Goal: Task Accomplishment & Management: Complete application form

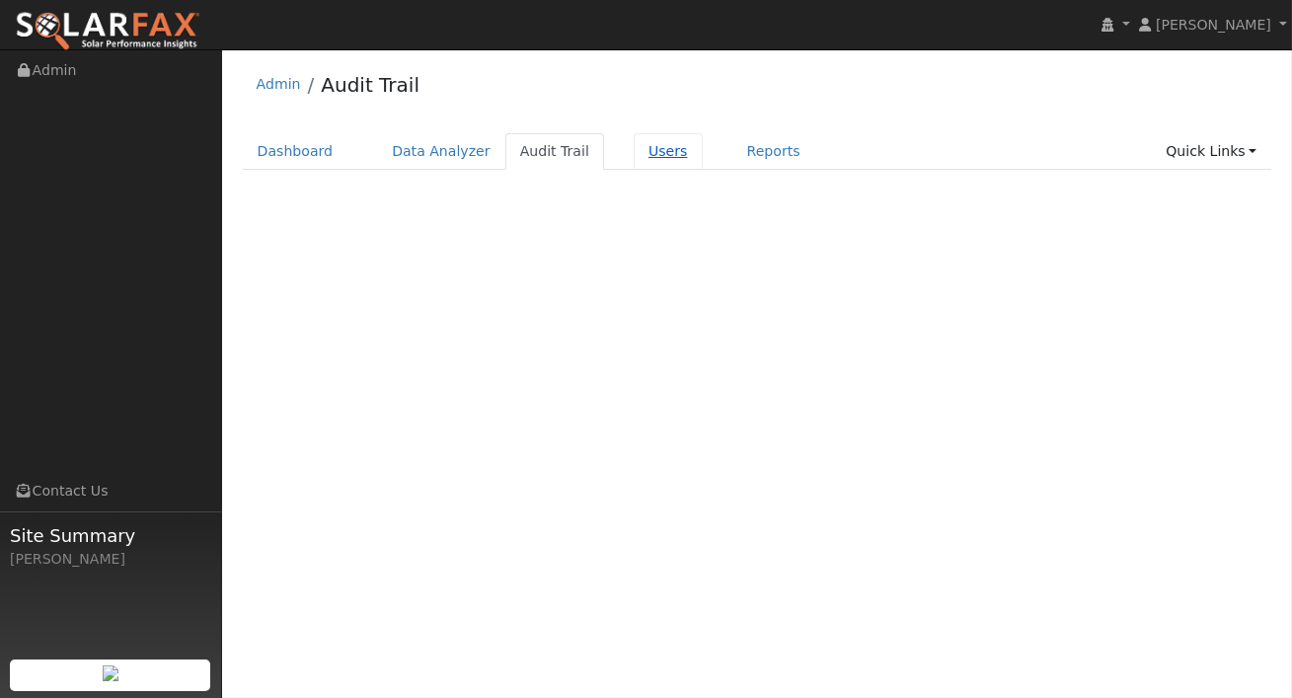
click at [674, 148] on link "Users" at bounding box center [667, 151] width 69 height 37
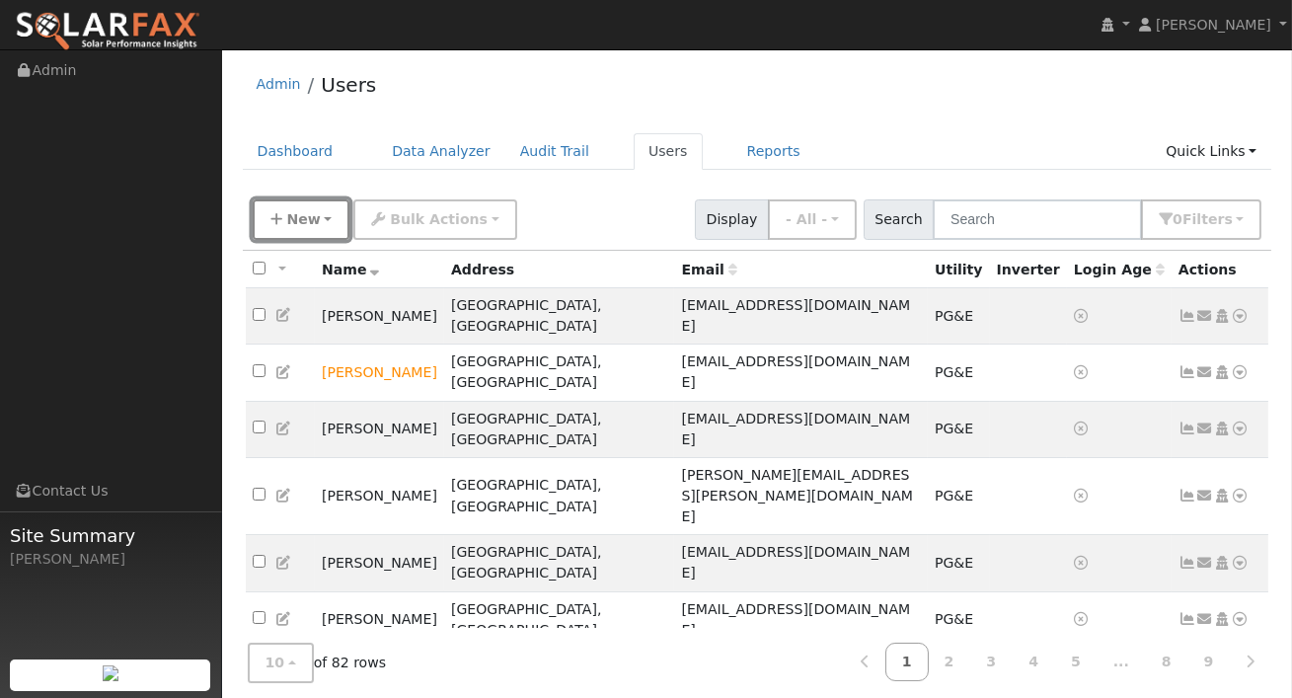
click at [308, 211] on span "New" at bounding box center [303, 219] width 34 height 16
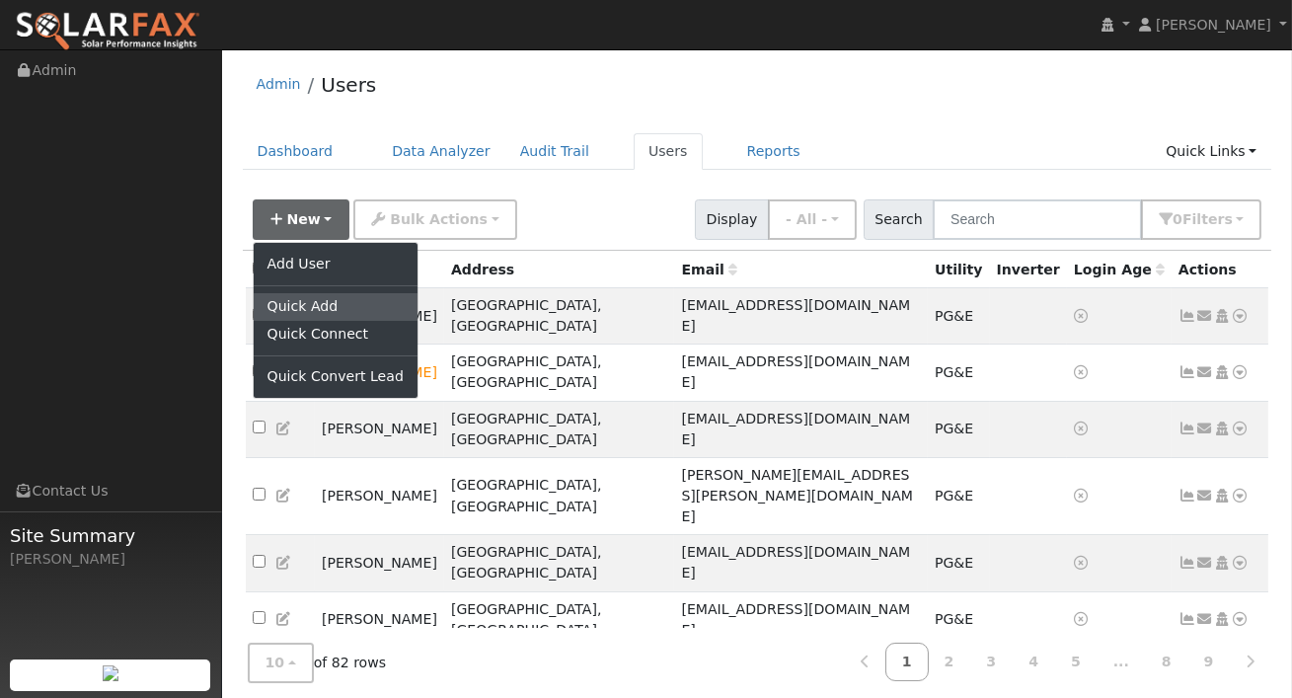
click at [334, 306] on link "Quick Add" at bounding box center [336, 307] width 164 height 28
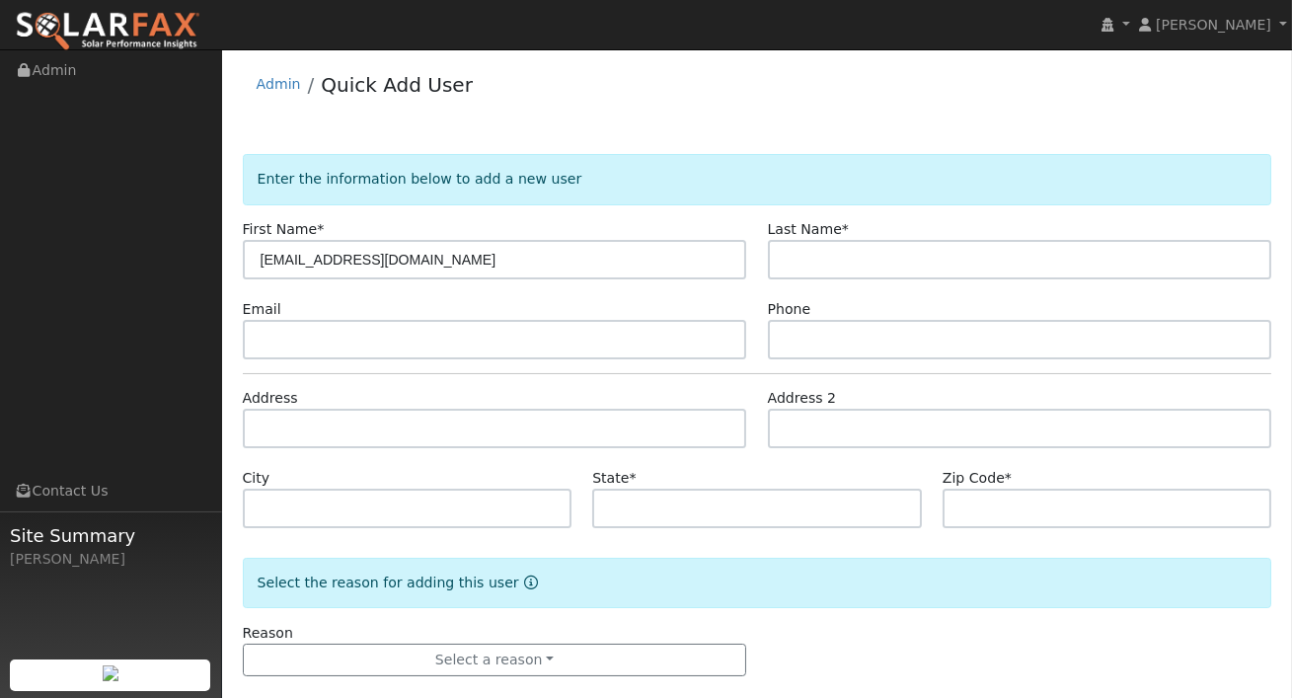
type input "[EMAIL_ADDRESS][DOMAIN_NAME]"
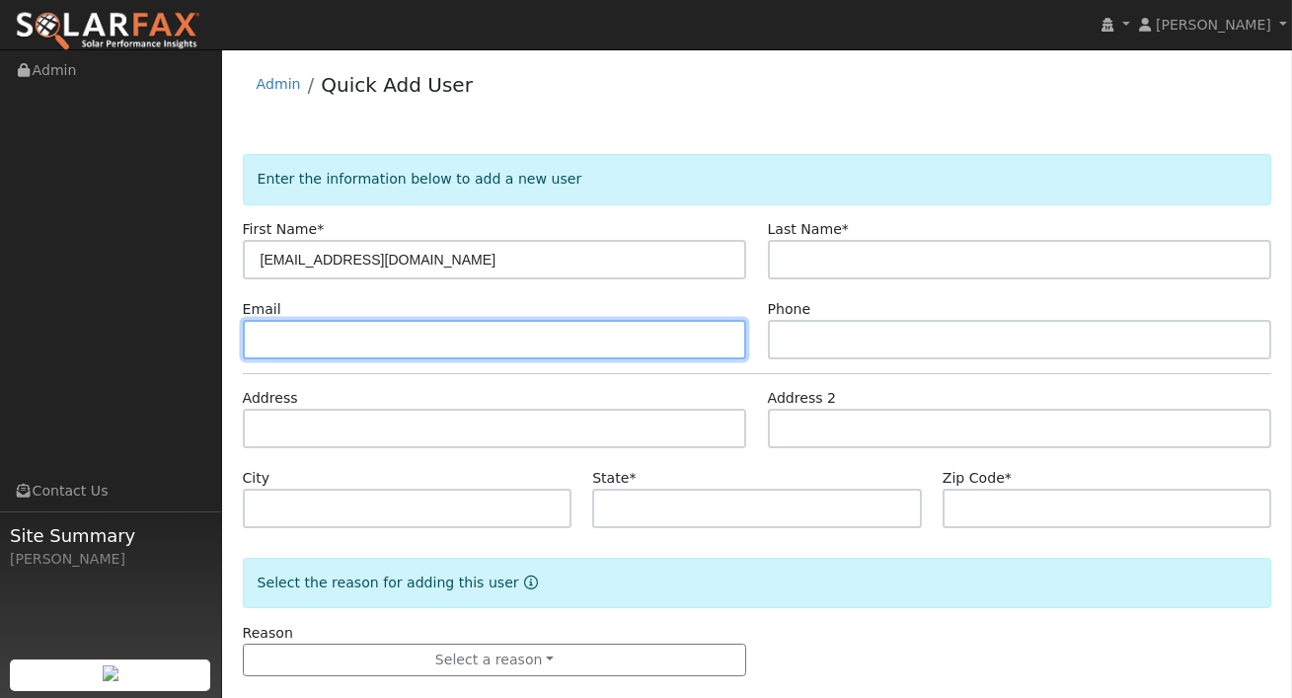
click at [473, 340] on input "text" at bounding box center [495, 339] width 504 height 39
paste input "[EMAIL_ADDRESS][DOMAIN_NAME]"
type input "[EMAIL_ADDRESS][DOMAIN_NAME]"
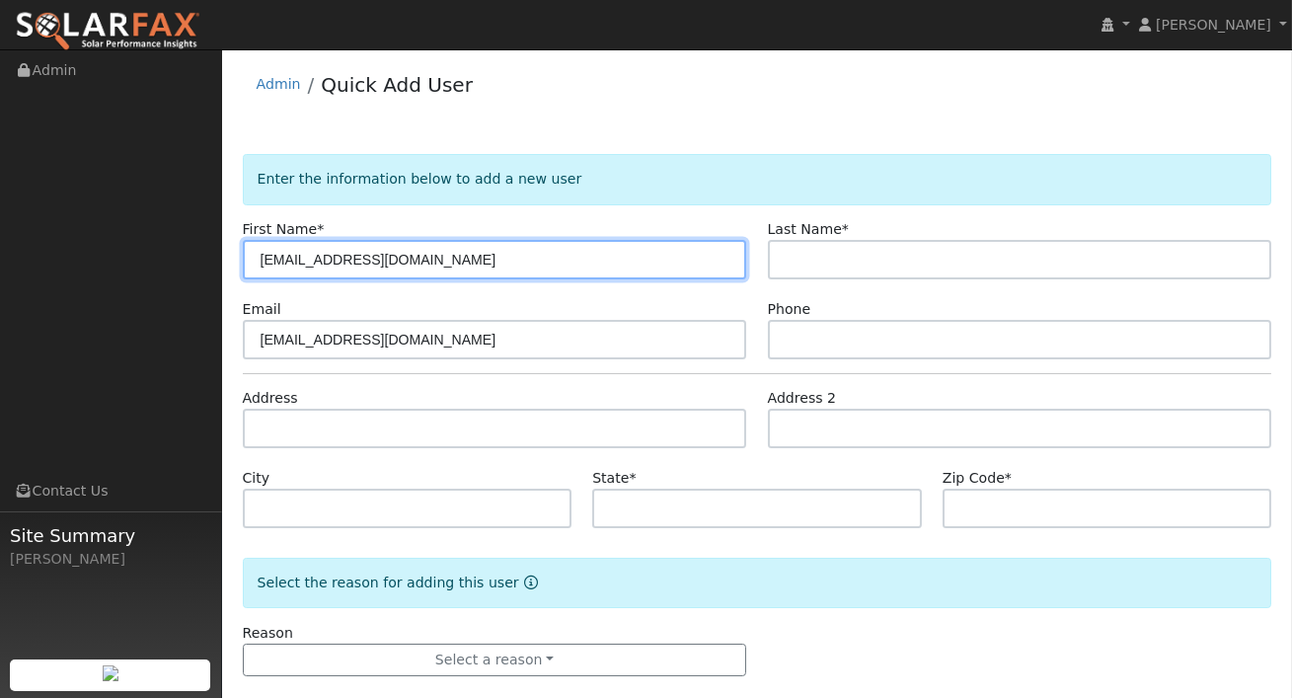
click at [469, 263] on input "[EMAIL_ADDRESS][DOMAIN_NAME]" at bounding box center [495, 259] width 504 height 39
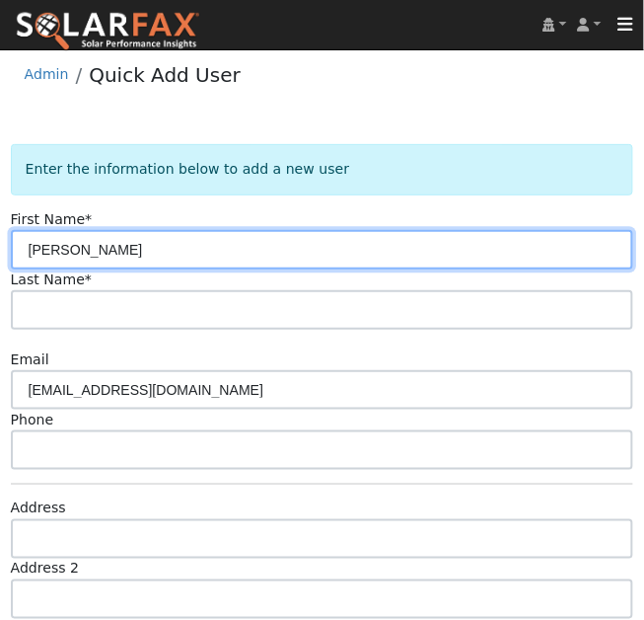
type input "[PERSON_NAME]"
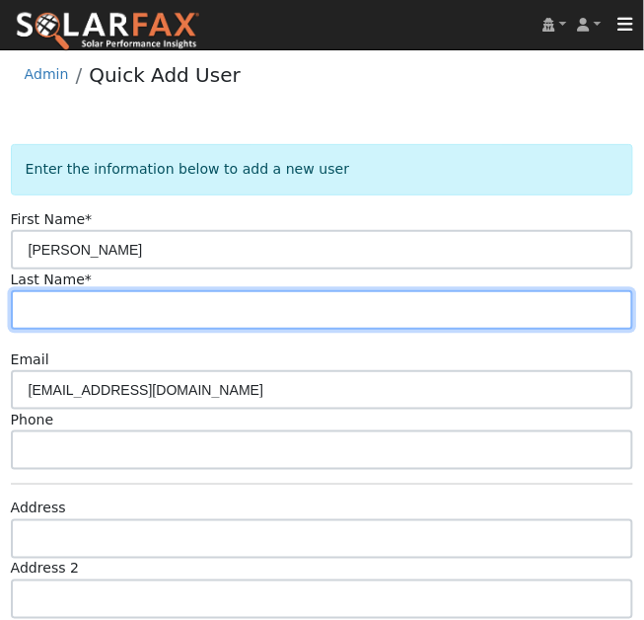
click at [38, 323] on input "text" at bounding box center [323, 309] width 624 height 39
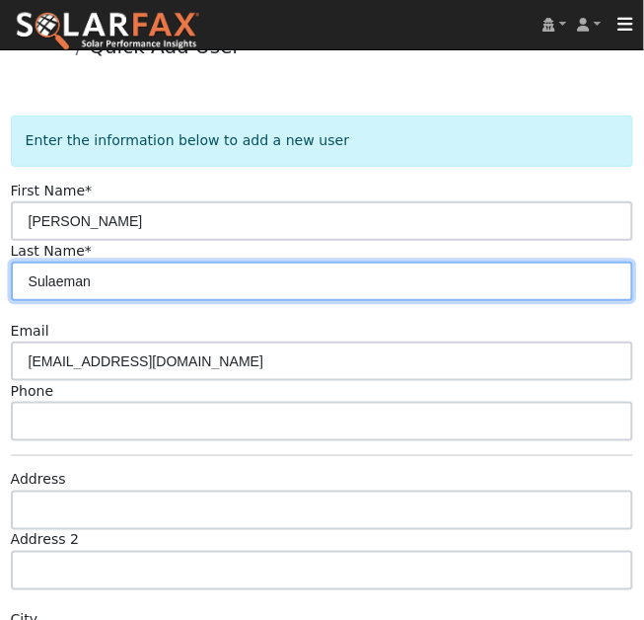
scroll to position [33, 0]
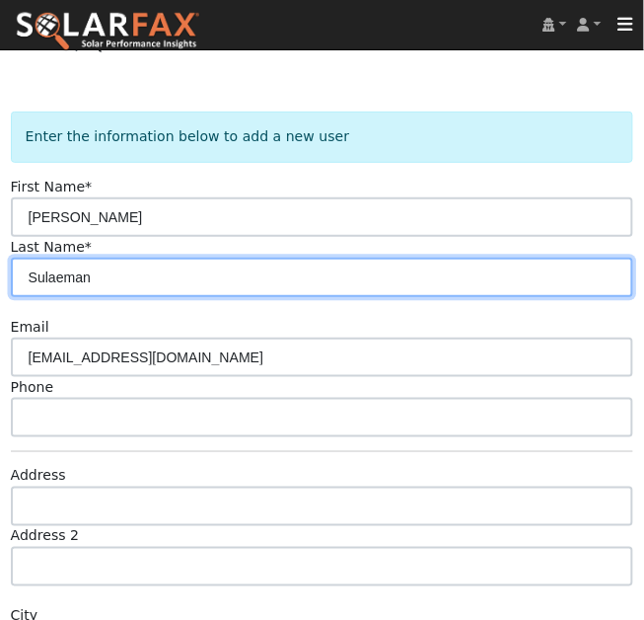
type input "Sulaeman"
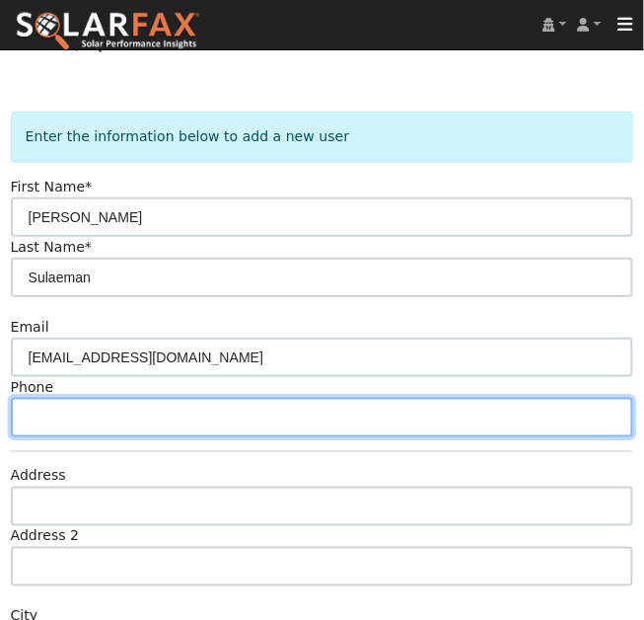
click at [70, 415] on input "text" at bounding box center [323, 417] width 624 height 39
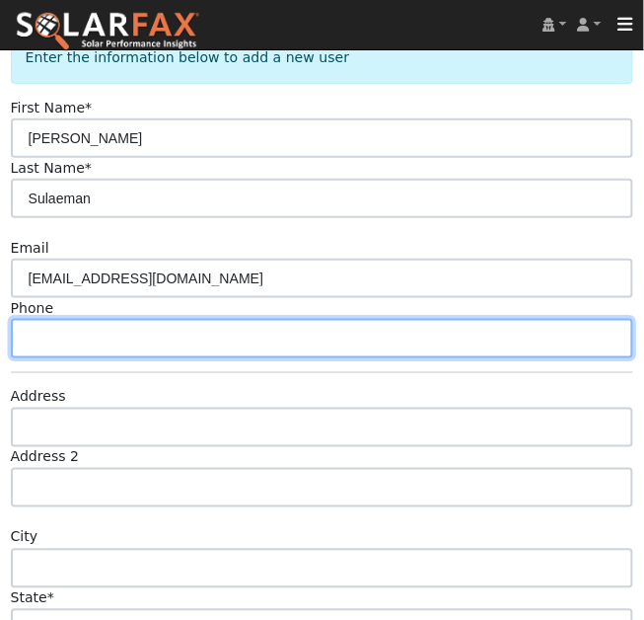
scroll to position [157, 0]
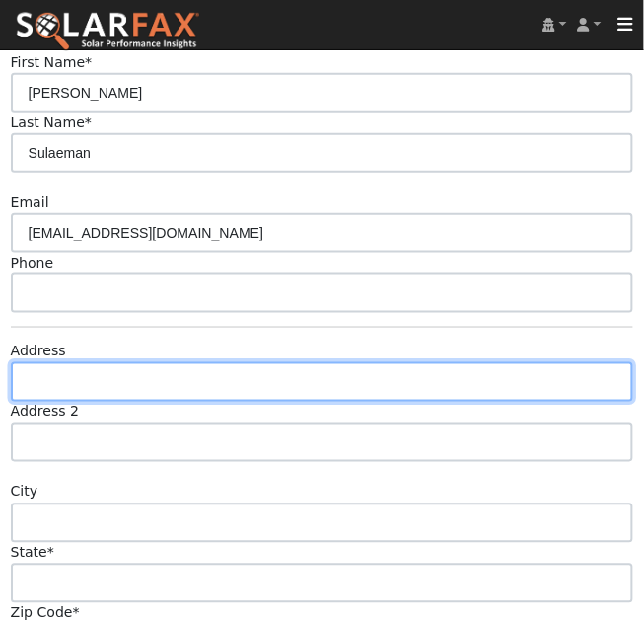
click at [47, 374] on input "text" at bounding box center [323, 381] width 624 height 39
click at [70, 393] on input "text" at bounding box center [323, 381] width 624 height 39
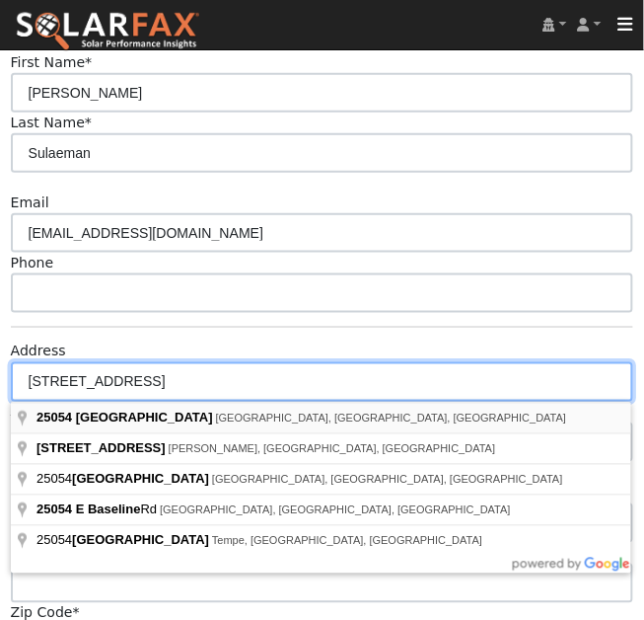
type input "[STREET_ADDRESS]"
type input "[GEOGRAPHIC_DATA]"
type input "CA"
type input "92410"
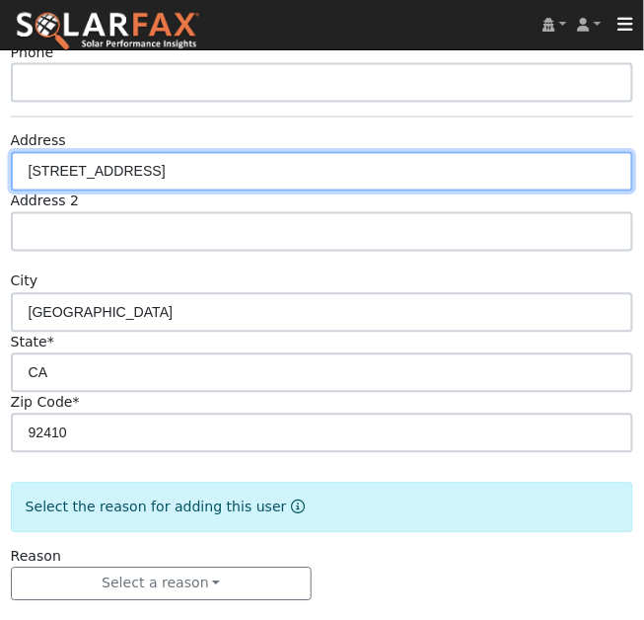
scroll to position [387, 0]
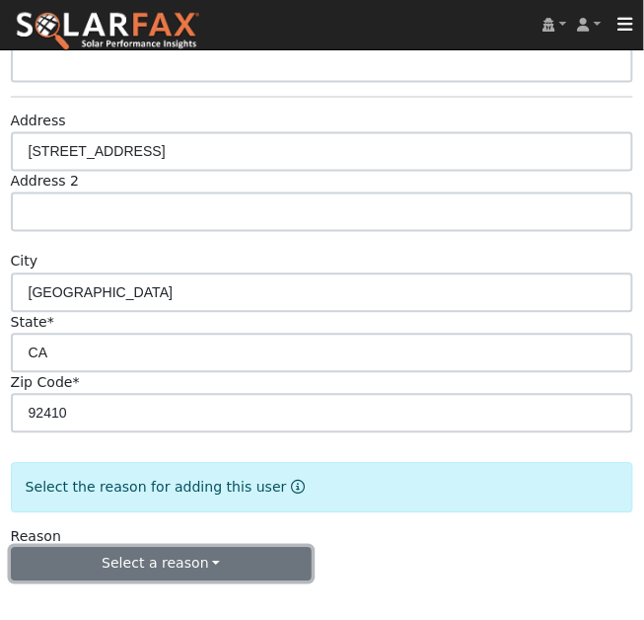
click at [197, 554] on button "Select a reason" at bounding box center [161, 565] width 301 height 34
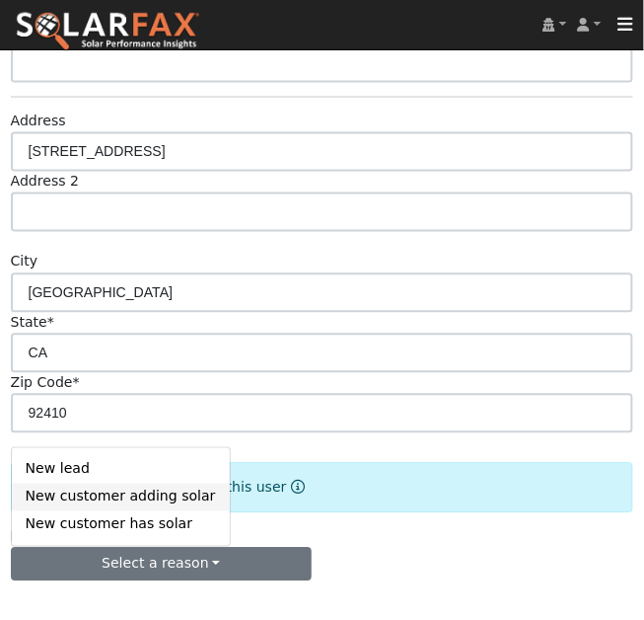
click at [114, 489] on link "New customer adding solar" at bounding box center [121, 497] width 218 height 28
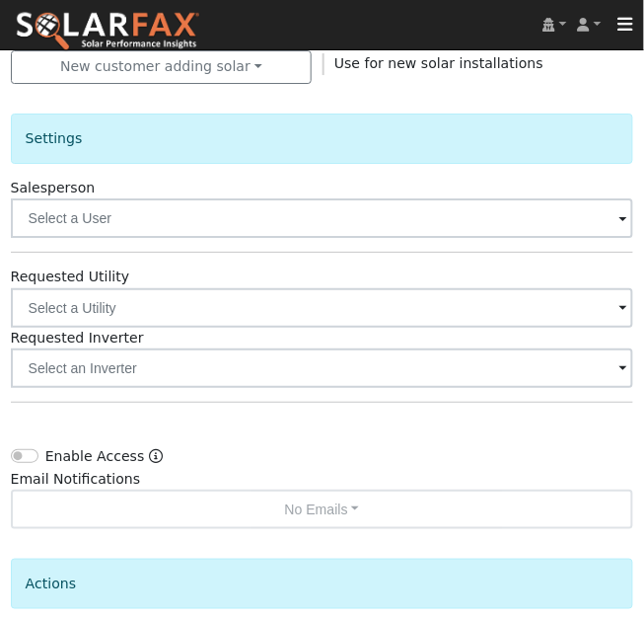
scroll to position [937, 0]
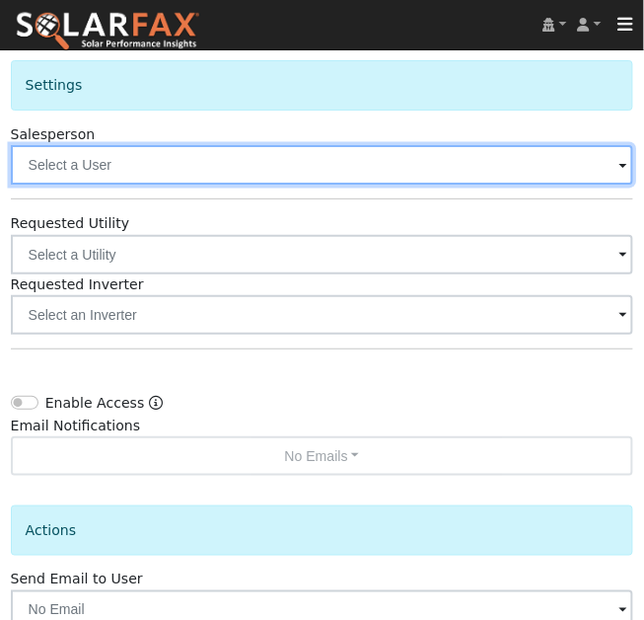
click at [190, 165] on input "text" at bounding box center [323, 164] width 624 height 39
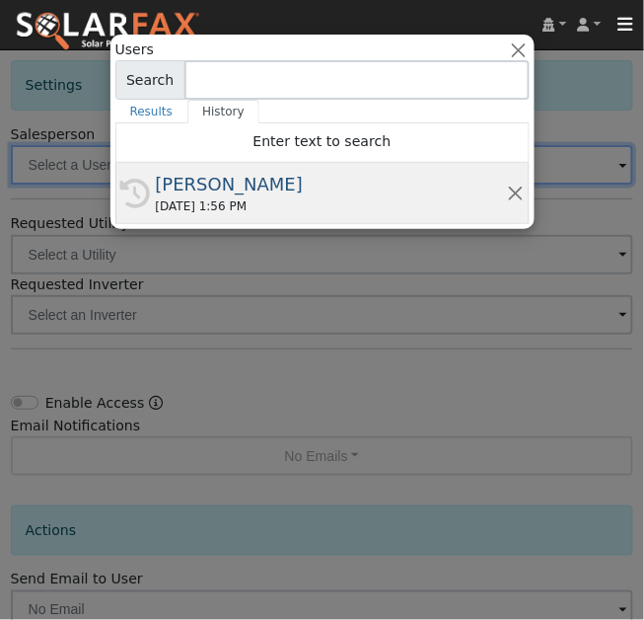
click at [186, 186] on div "[PERSON_NAME]" at bounding box center [331, 184] width 351 height 27
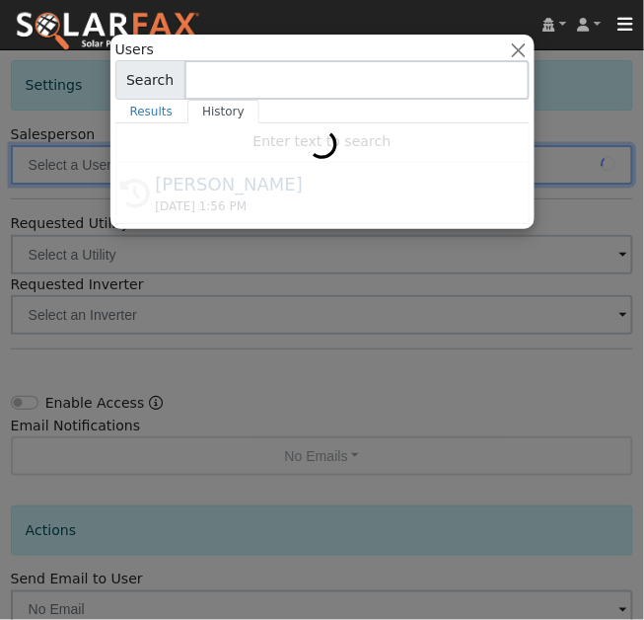
type input "[PERSON_NAME]"
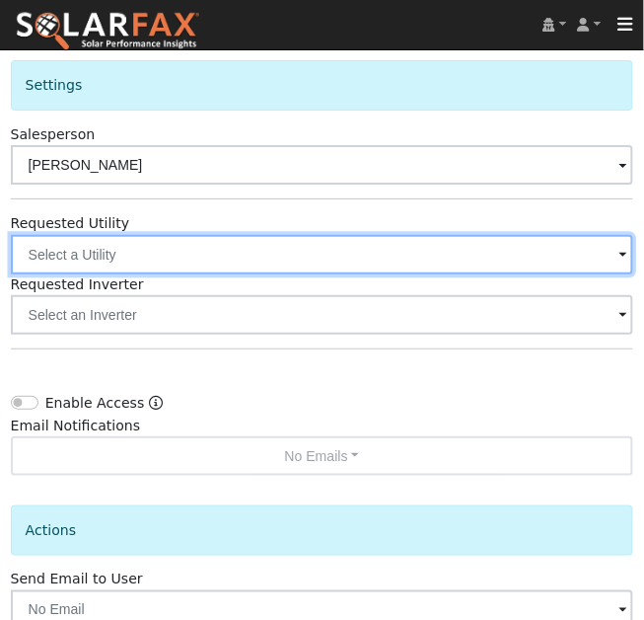
click at [299, 259] on input "text" at bounding box center [323, 254] width 624 height 39
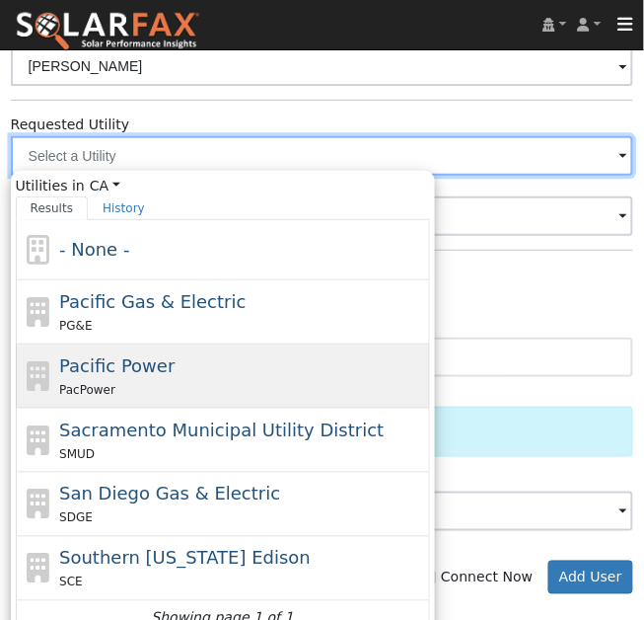
scroll to position [1056, 0]
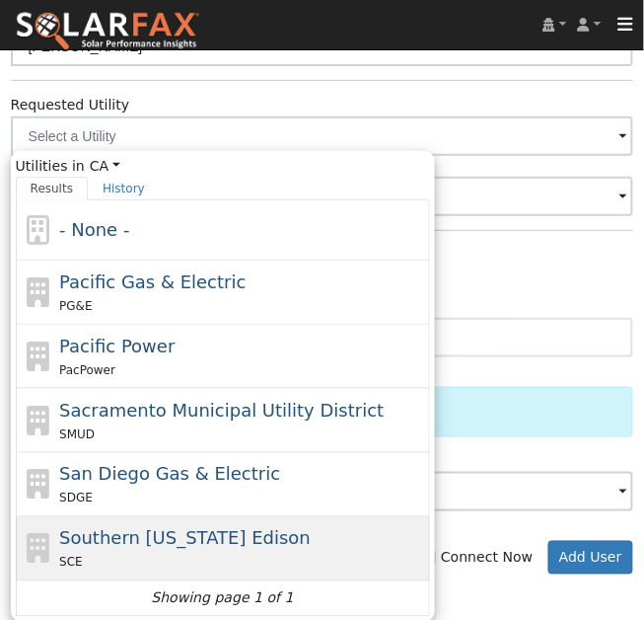
click at [165, 541] on span "Southern [US_STATE] Edison" at bounding box center [185, 538] width 252 height 21
type input "Southern [US_STATE] Edison"
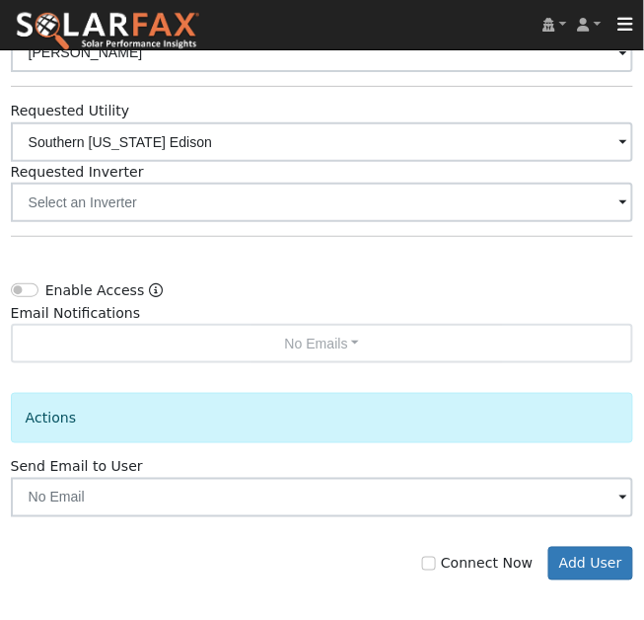
scroll to position [1048, 0]
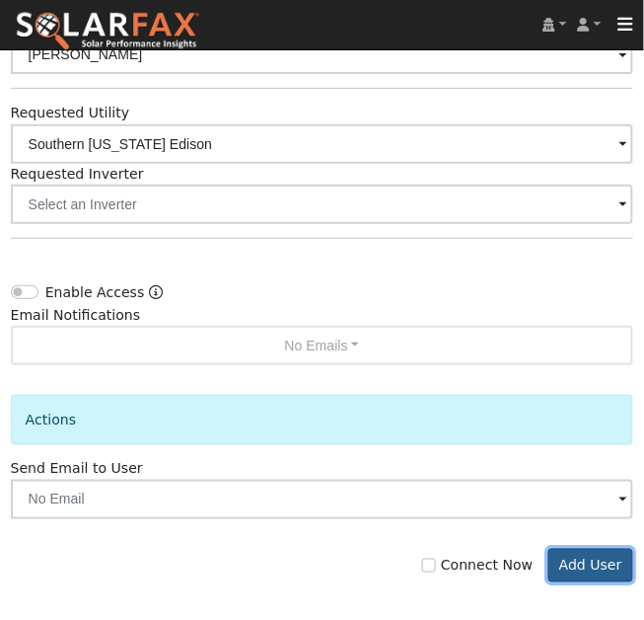
click at [585, 555] on button "Add User" at bounding box center [592, 566] width 86 height 34
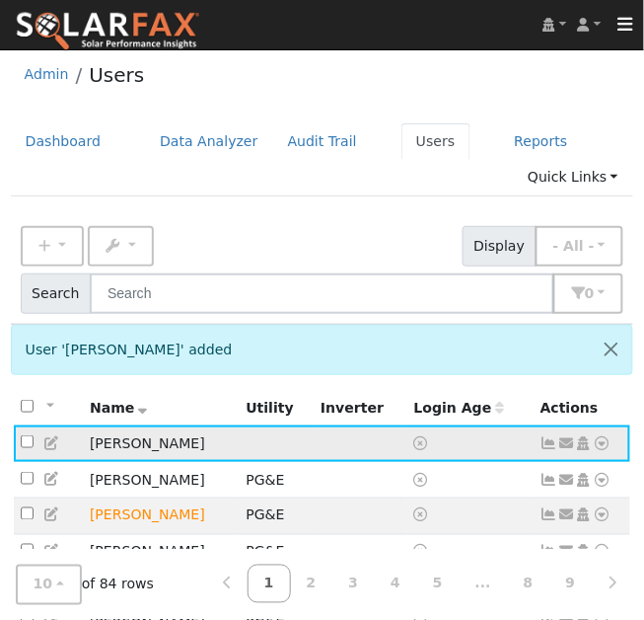
click at [596, 445] on icon at bounding box center [603, 443] width 18 height 14
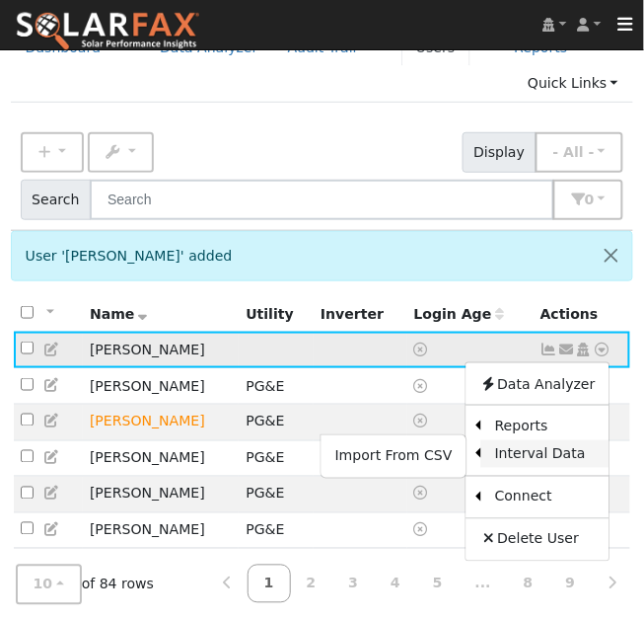
scroll to position [99, 0]
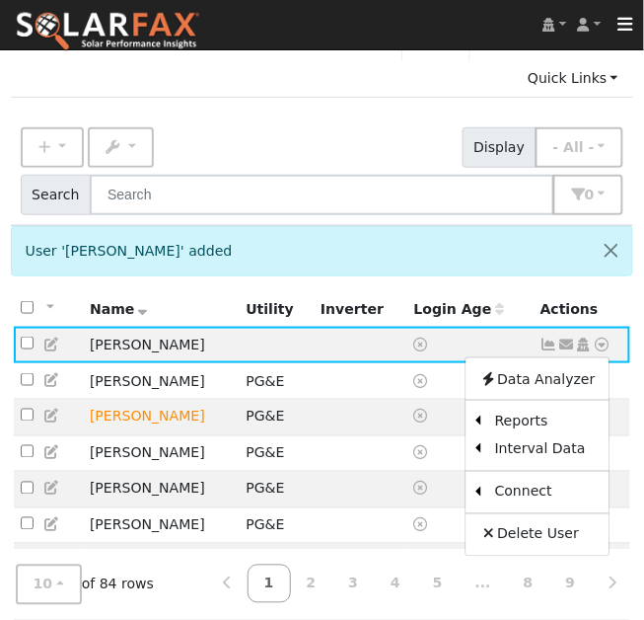
click at [471, 257] on div "User 'Wijaya Sulaeman' added" at bounding box center [323, 251] width 624 height 50
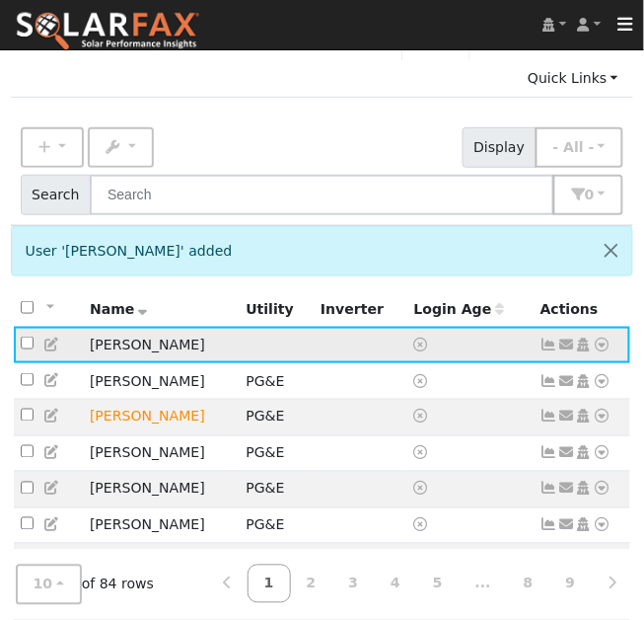
click at [569, 345] on icon at bounding box center [567, 344] width 18 height 14
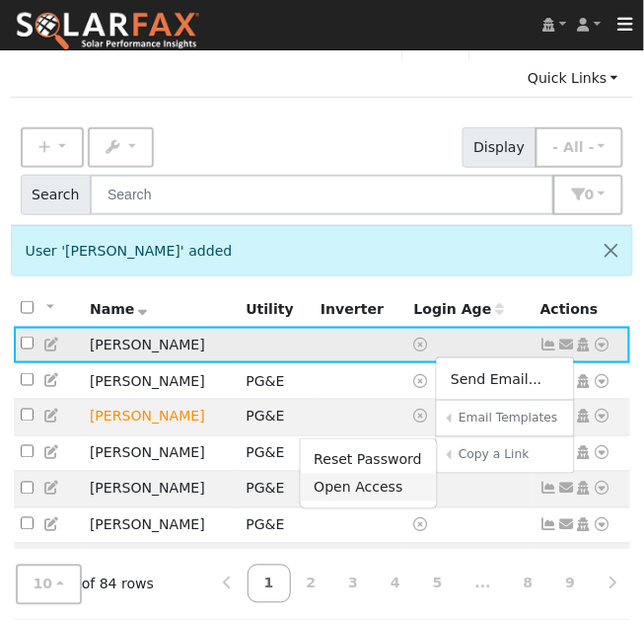
click at [367, 488] on link "Open Access" at bounding box center [368, 488] width 137 height 28
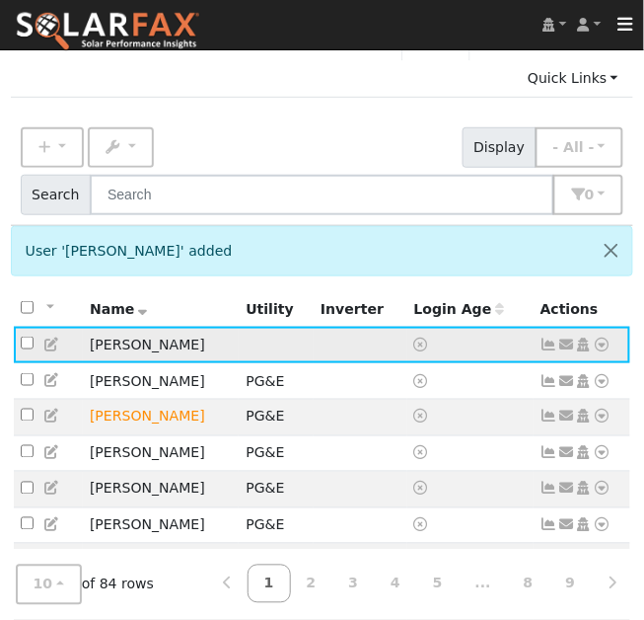
click at [602, 343] on icon at bounding box center [603, 344] width 18 height 14
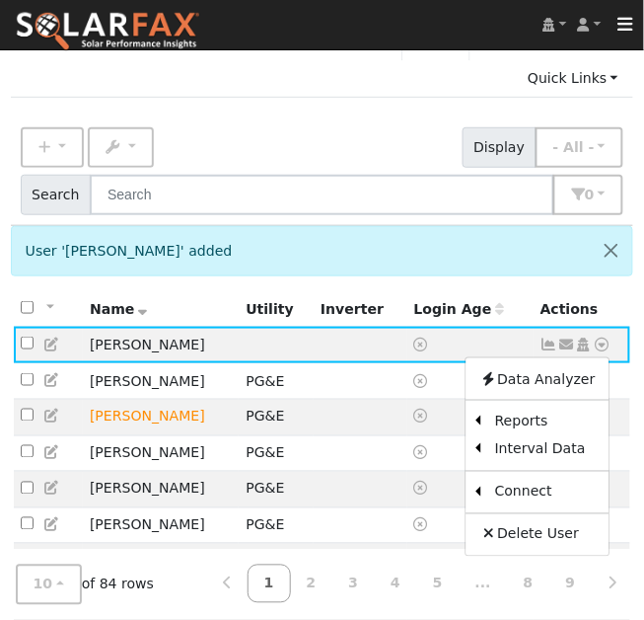
click at [479, 278] on div "User 'Wijaya Sulaeman' added All None All on page None on page Name Address Ema…" at bounding box center [323, 519] width 624 height 586
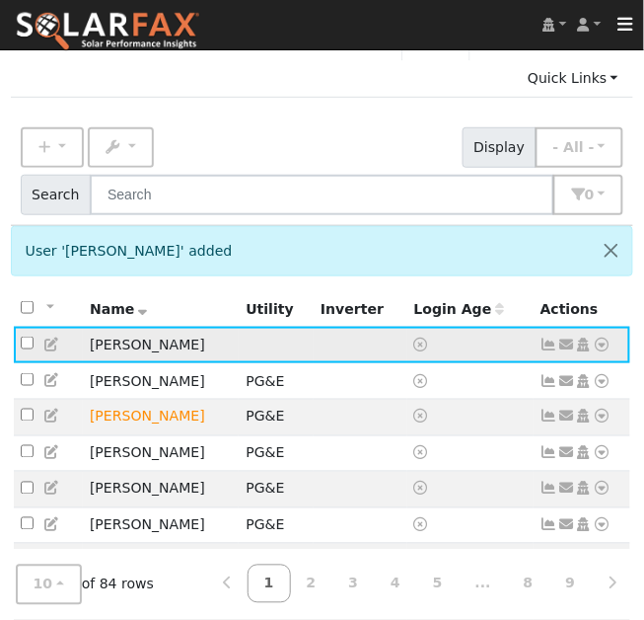
click at [564, 339] on icon at bounding box center [567, 344] width 18 height 14
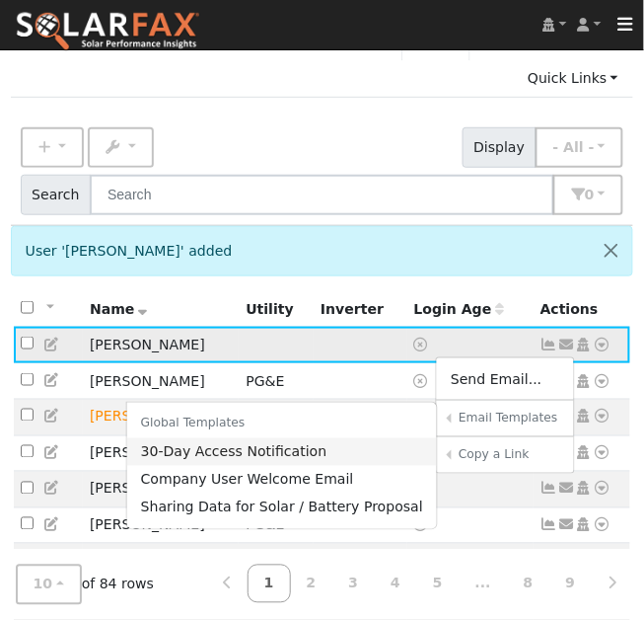
click at [302, 459] on link "30-Day Access Notification" at bounding box center [282, 452] width 311 height 28
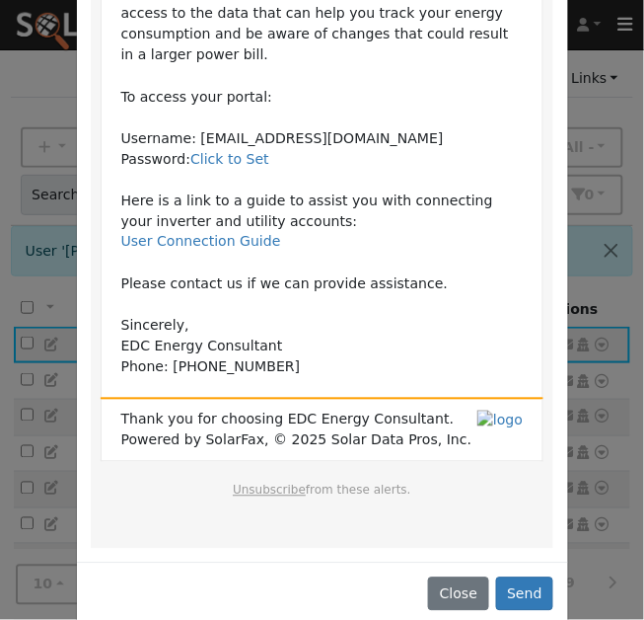
scroll to position [280, 0]
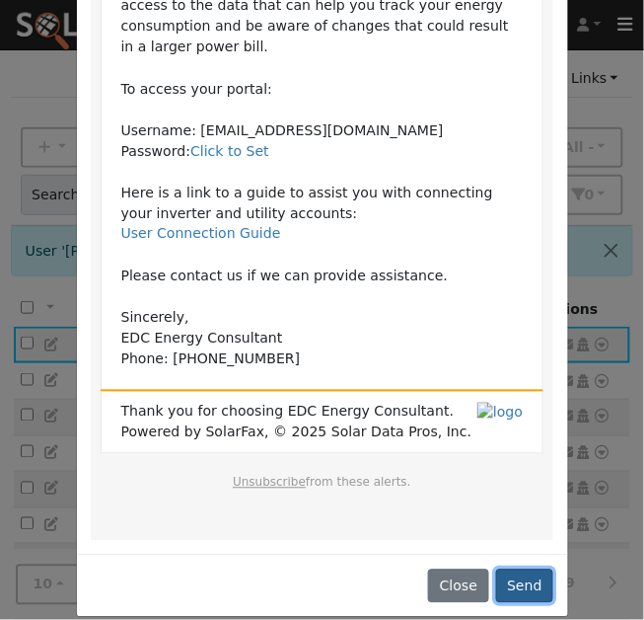
click at [516, 569] on button "Send" at bounding box center [525, 586] width 58 height 34
